Goal: Task Accomplishment & Management: Manage account settings

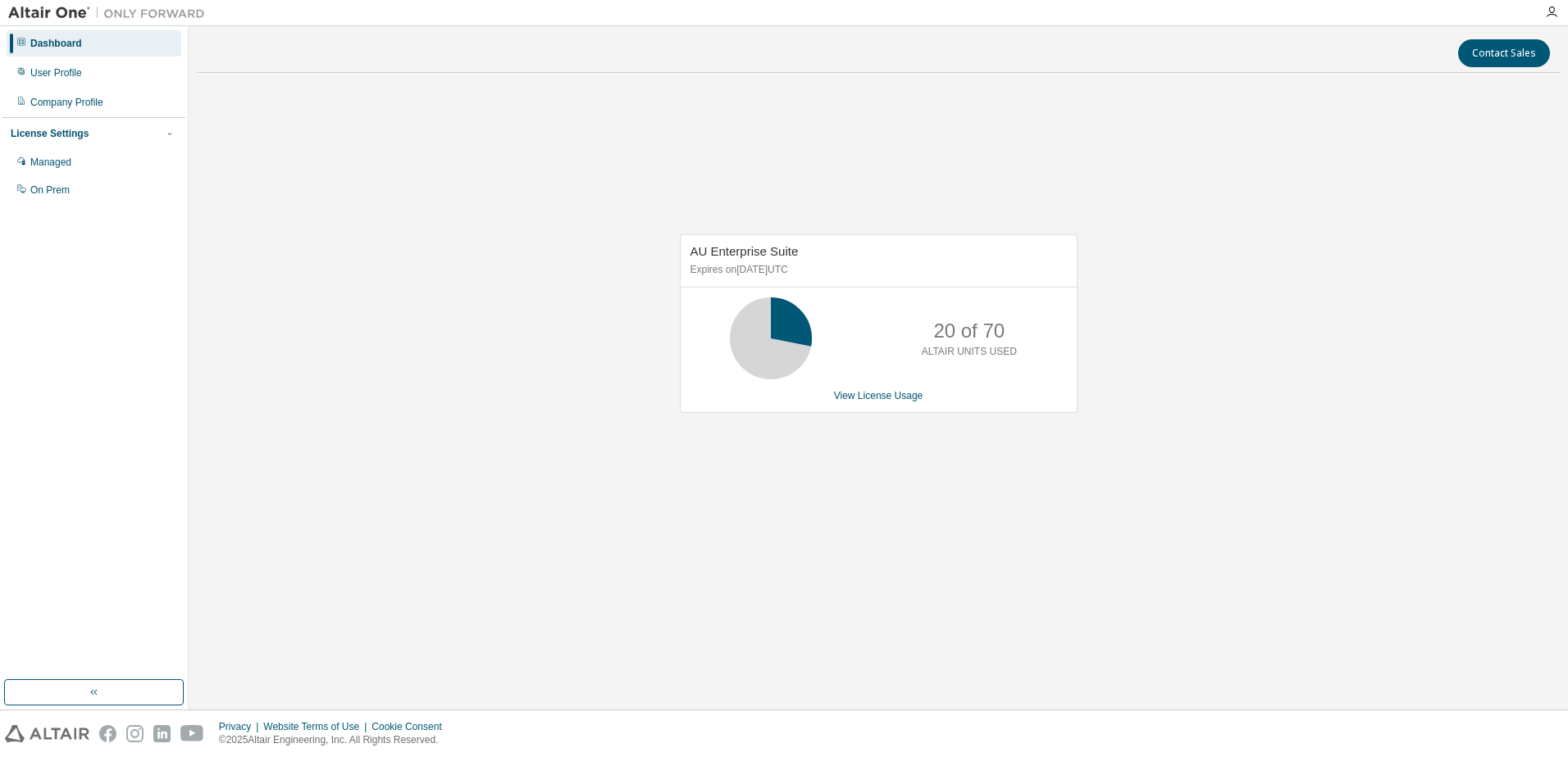
click at [75, 45] on div "Dashboard" at bounding box center [56, 43] width 51 height 13
click at [67, 72] on div "User Profile" at bounding box center [56, 73] width 51 height 13
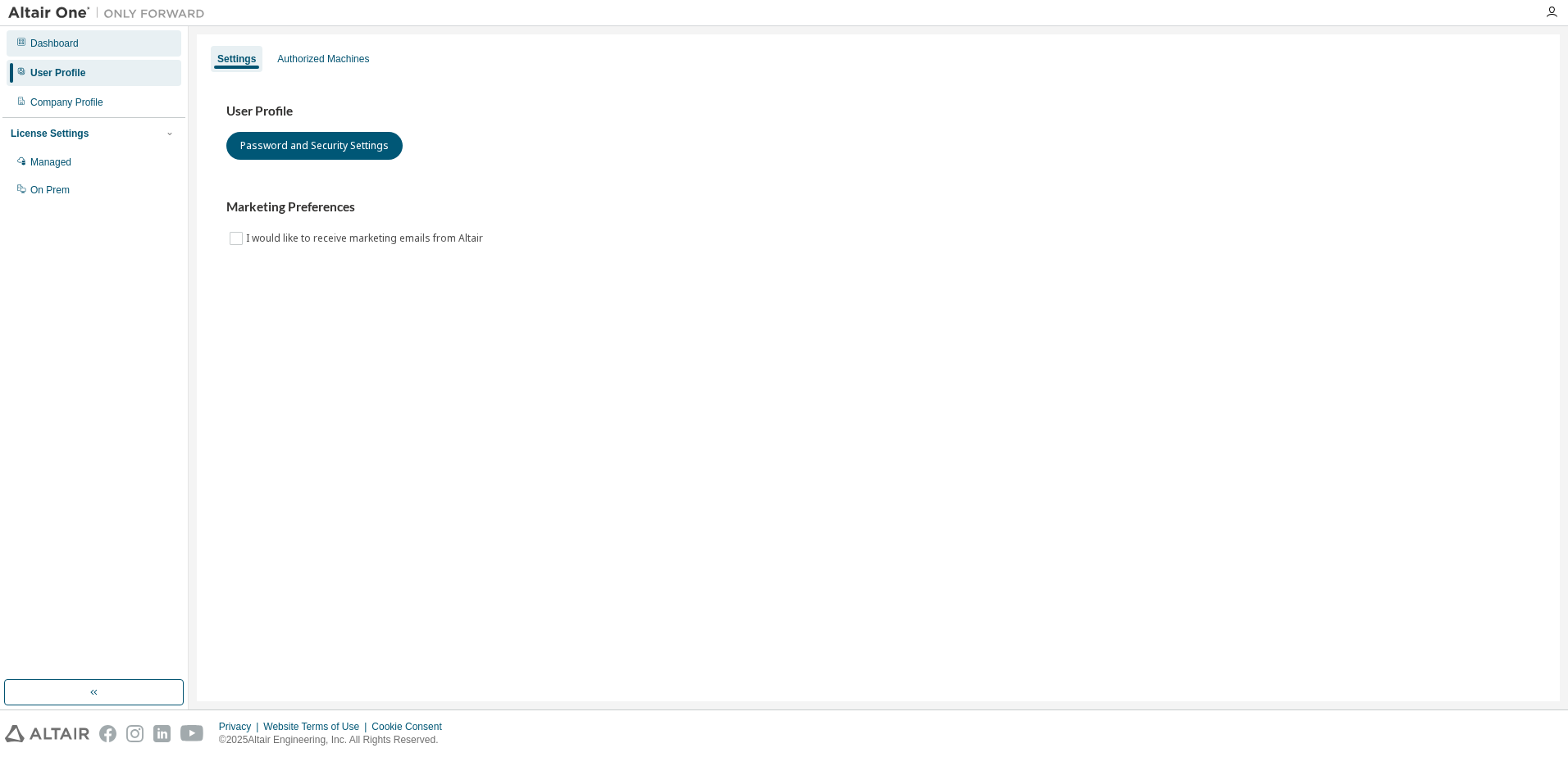
click at [46, 43] on div "Dashboard" at bounding box center [54, 43] width 48 height 13
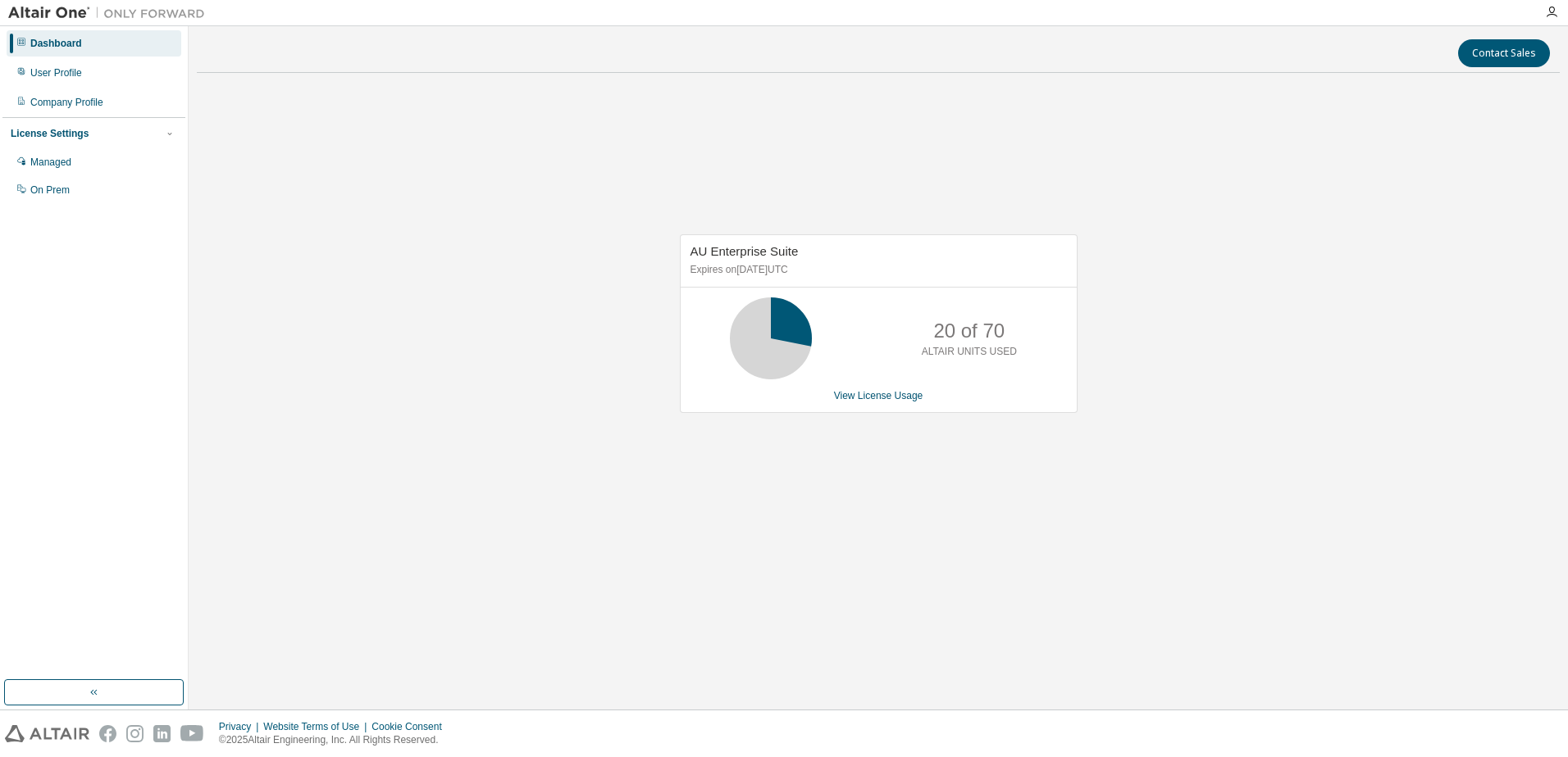
click at [80, 11] on img at bounding box center [111, 13] width 205 height 16
click at [147, 11] on img at bounding box center [111, 13] width 205 height 16
click at [86, 10] on img at bounding box center [111, 13] width 205 height 16
click at [55, 161] on div "Managed" at bounding box center [51, 162] width 41 height 13
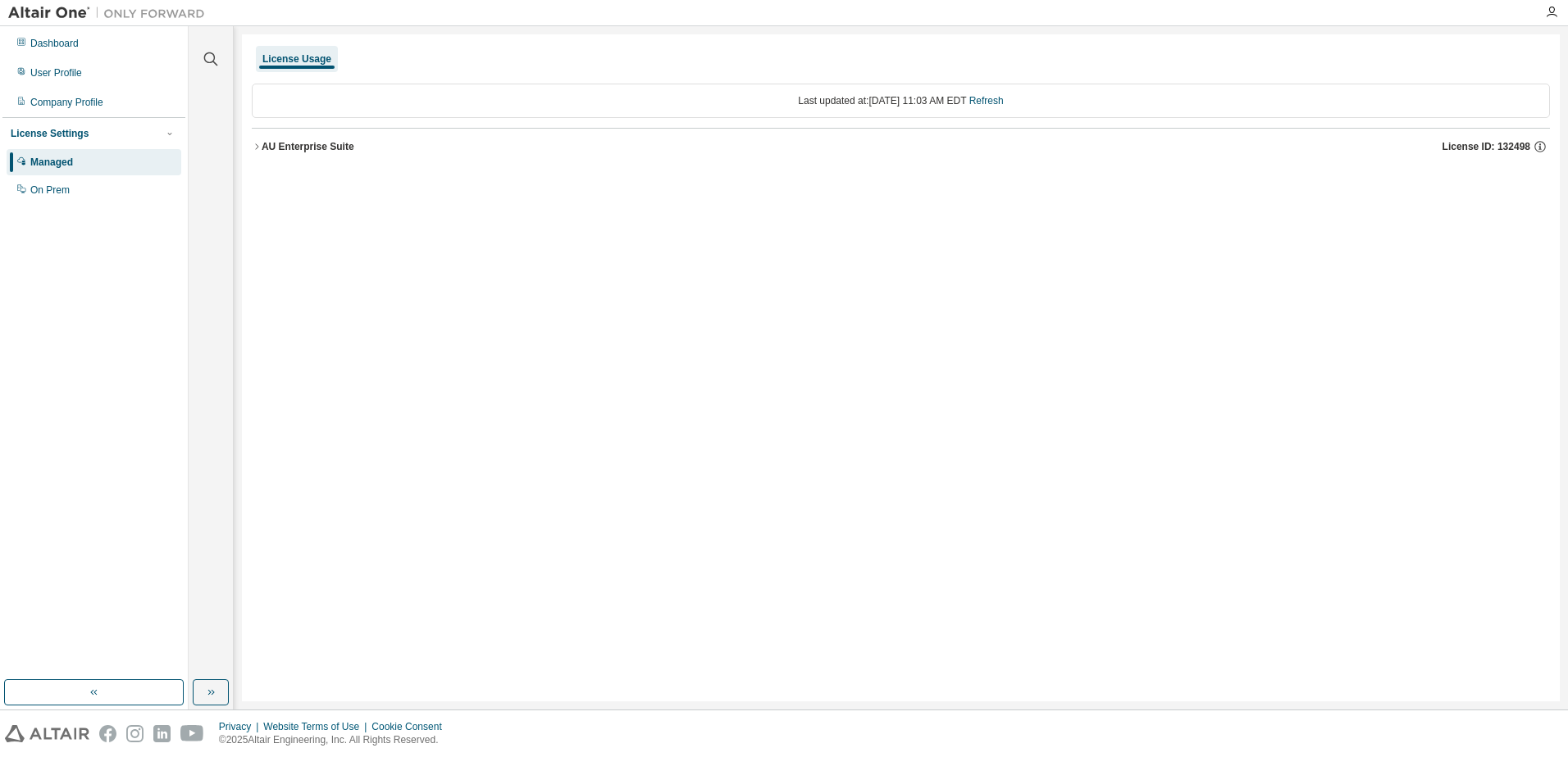
click at [295, 144] on div "AU Enterprise Suite" at bounding box center [308, 146] width 93 height 13
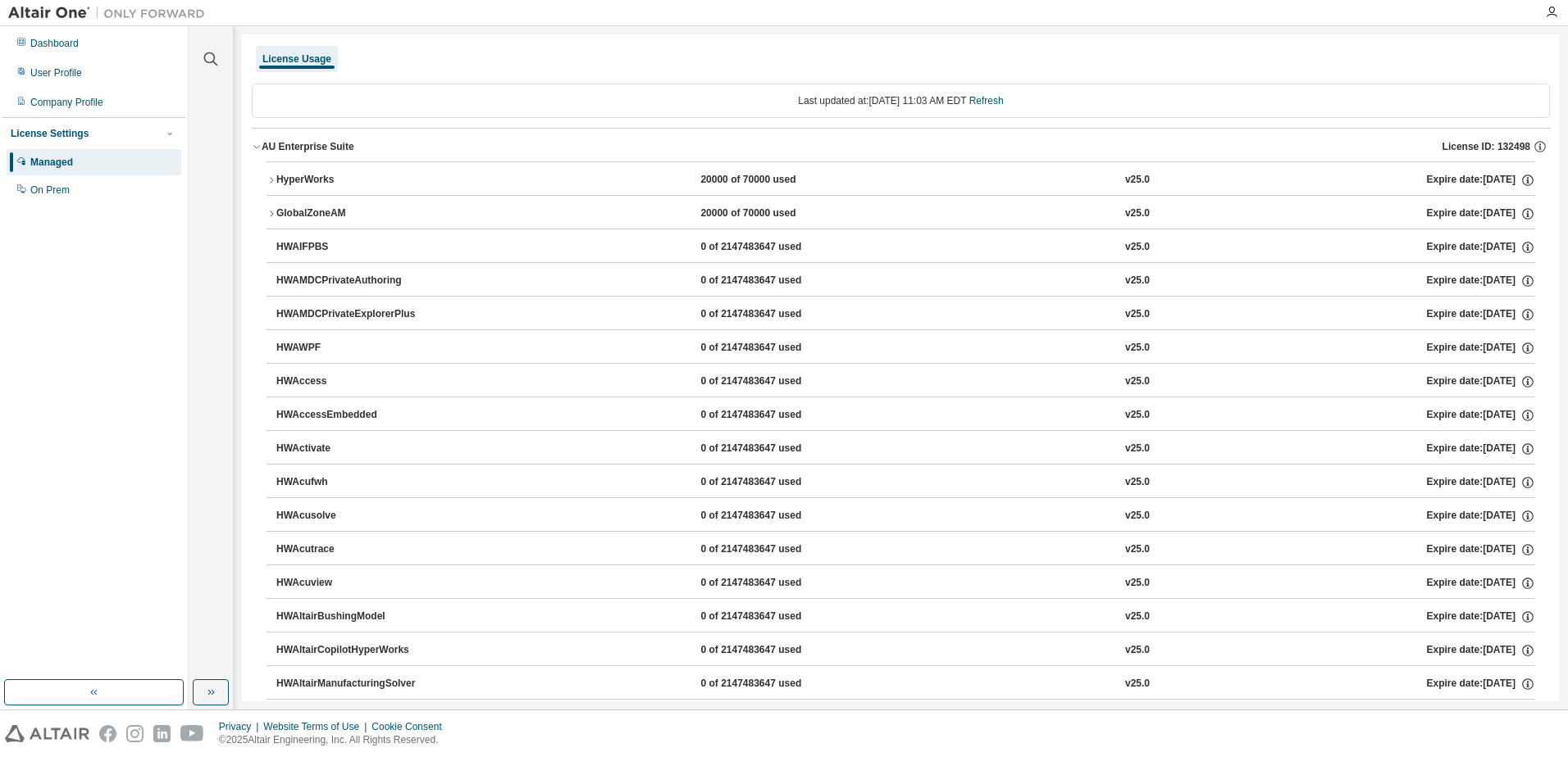
click at [39, 732] on img at bounding box center [47, 734] width 85 height 17
